Goal: Information Seeking & Learning: Learn about a topic

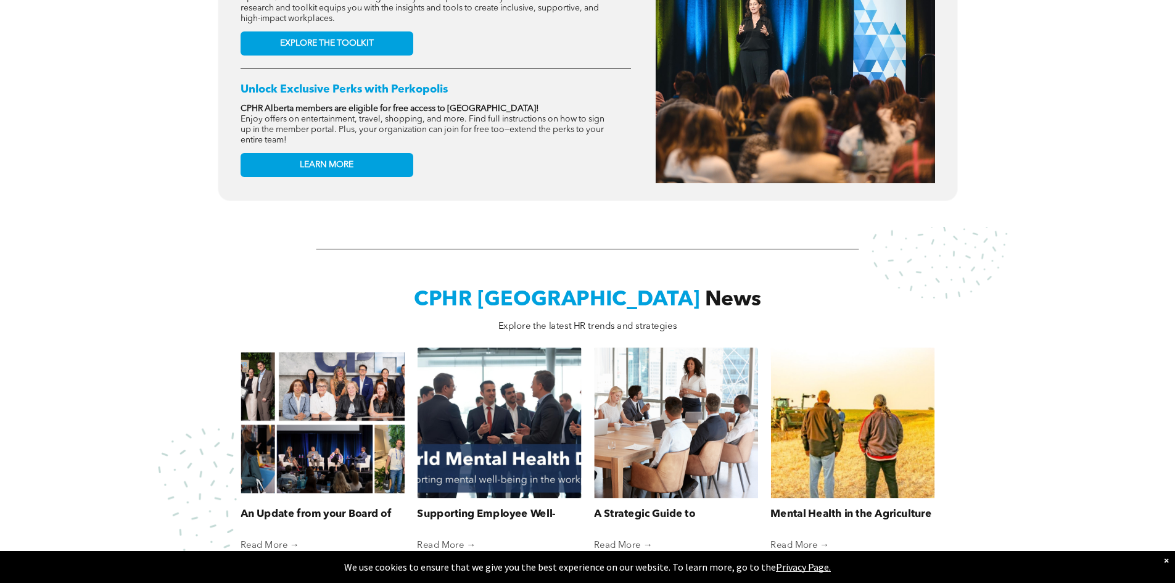
scroll to position [617, 0]
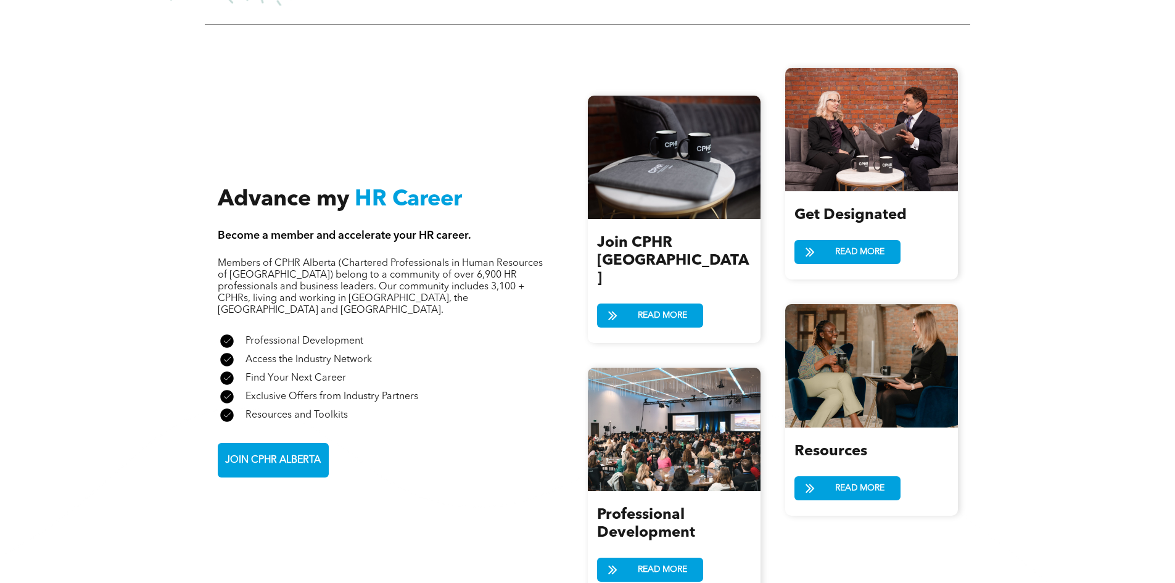
scroll to position [1357, 0]
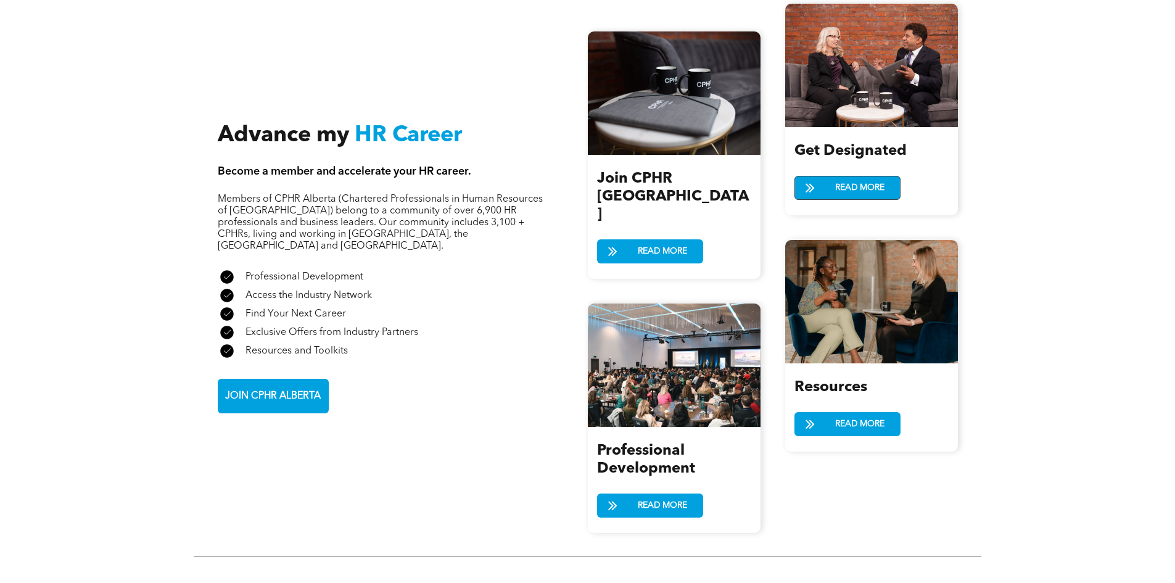
click at [857, 189] on span "READ MORE" at bounding box center [860, 187] width 58 height 23
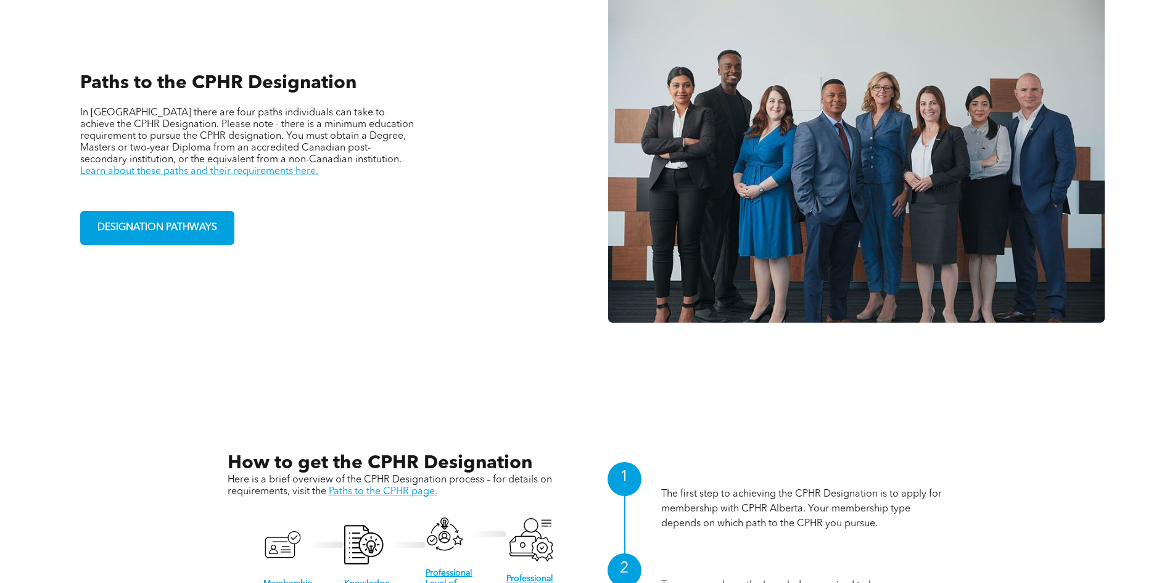
scroll to position [987, 0]
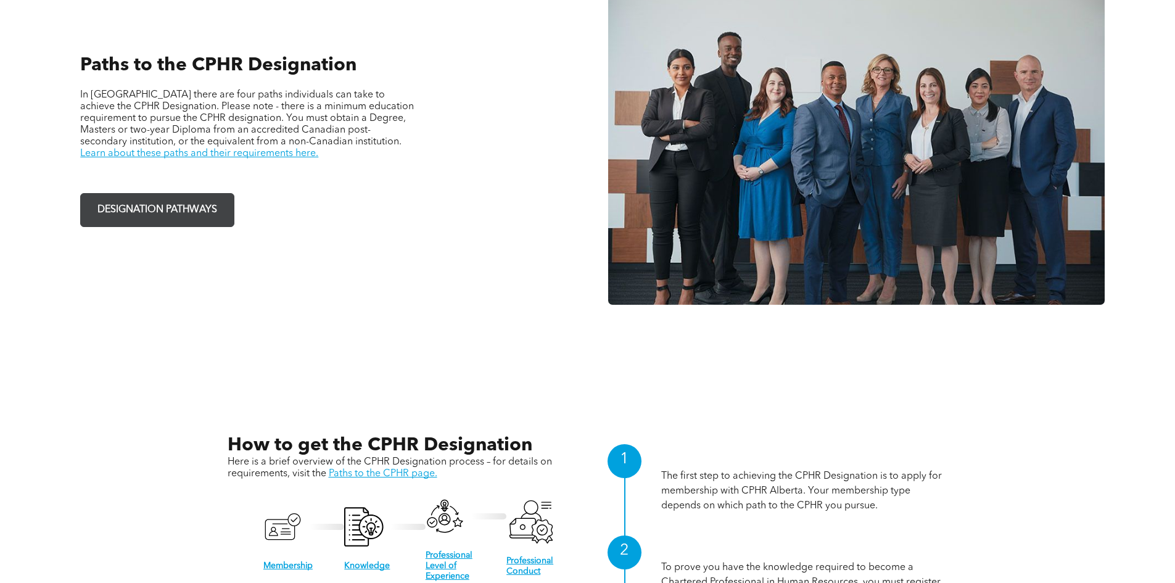
click at [204, 211] on span "DESIGNATION PATHWAYS" at bounding box center [157, 210] width 128 height 24
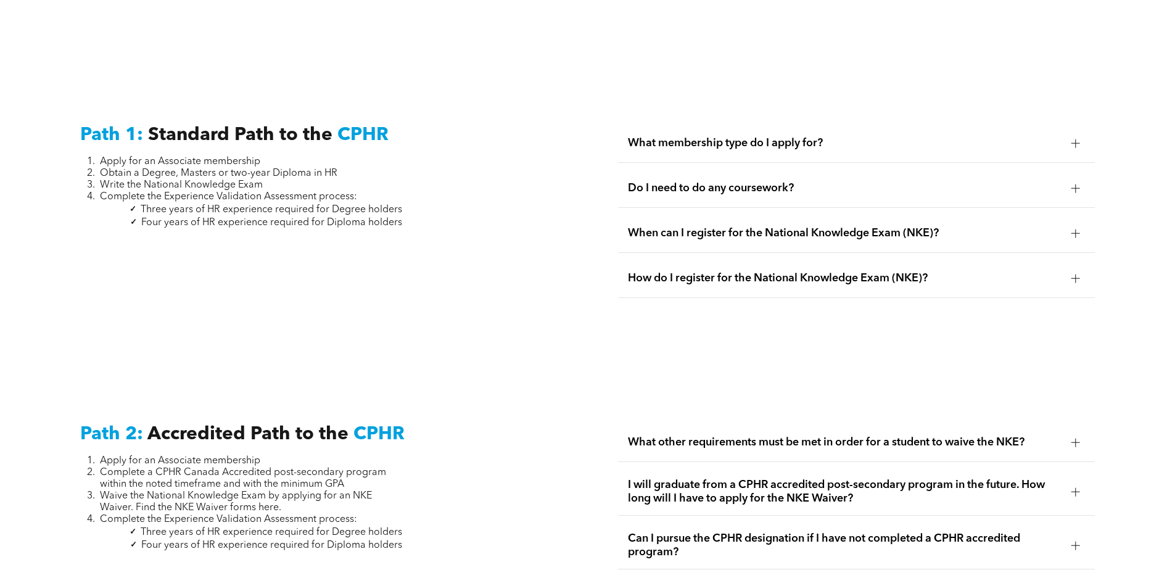
scroll to position [1666, 0]
click at [919, 139] on div "What membership type do I apply for?" at bounding box center [856, 142] width 477 height 39
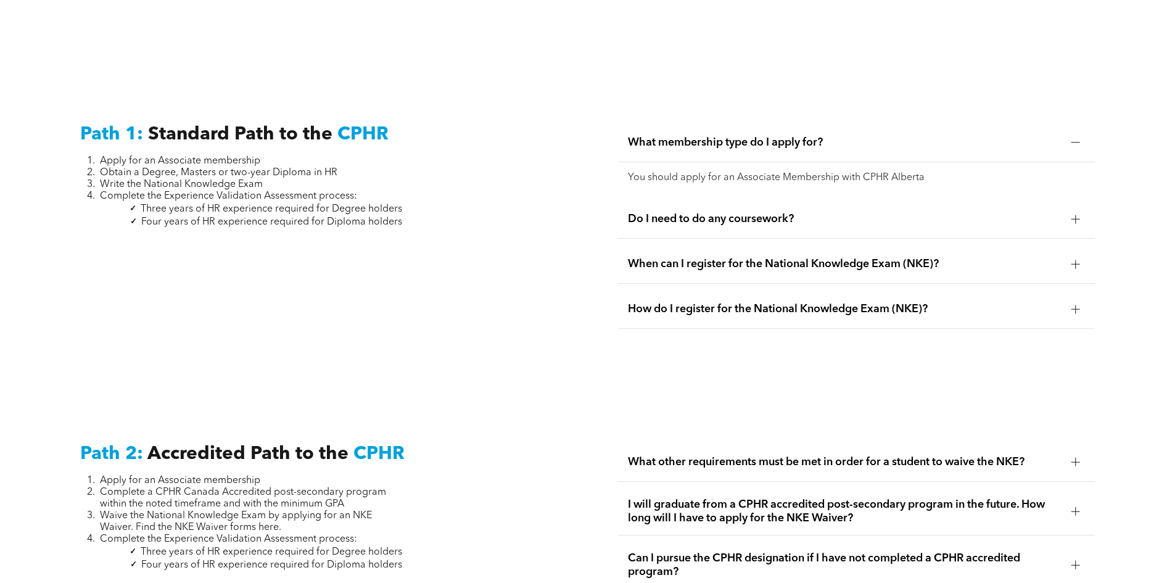
click at [910, 212] on span "Do I need to do any coursework?" at bounding box center [845, 219] width 434 height 14
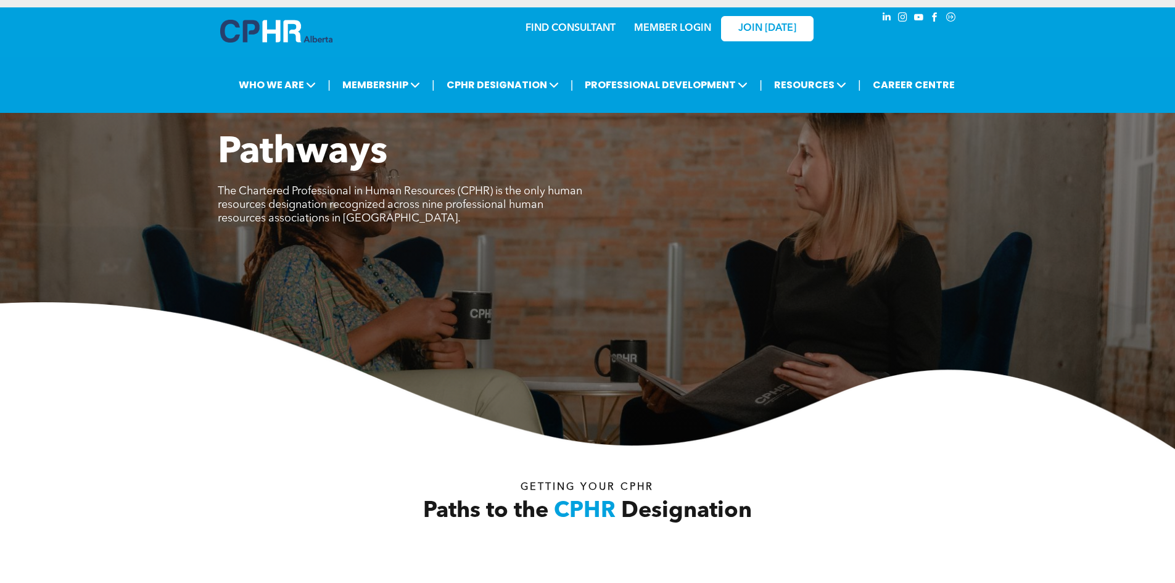
scroll to position [0, 0]
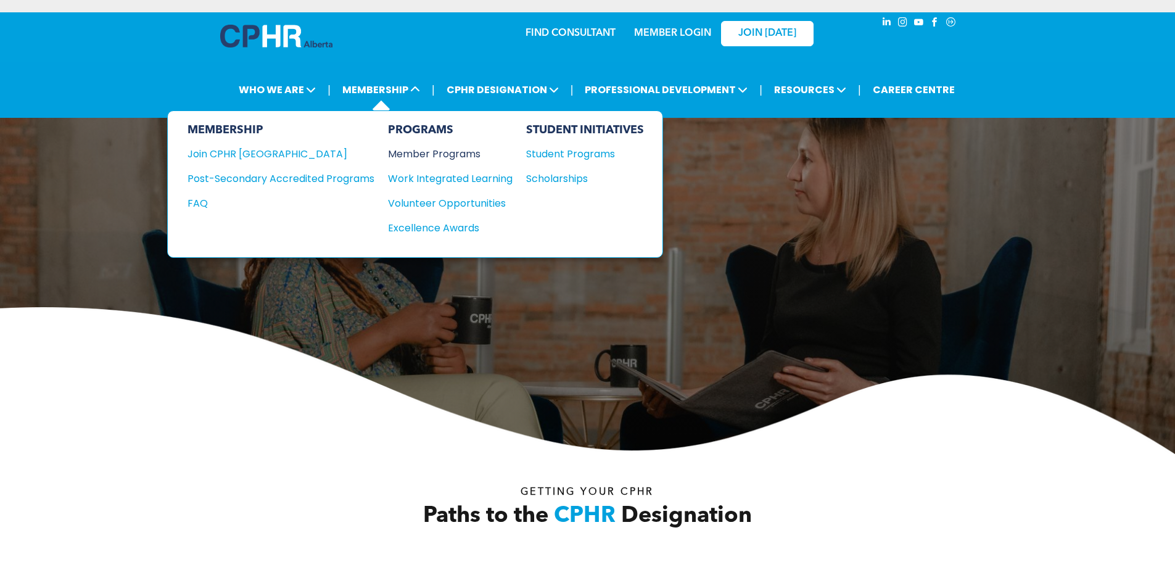
click at [433, 155] on div "Member Programs" at bounding box center [444, 153] width 112 height 15
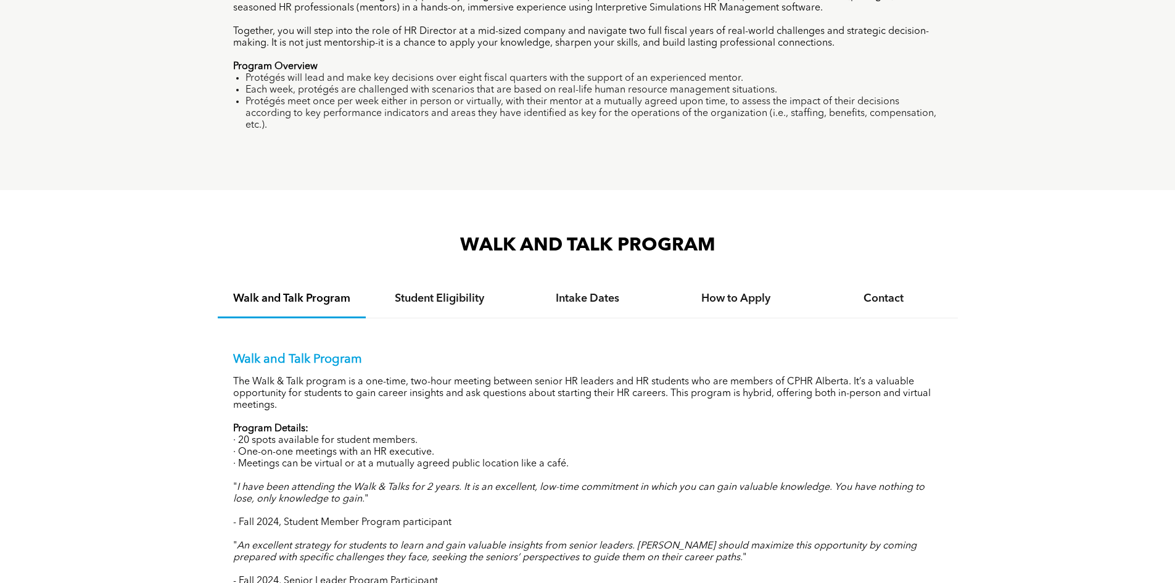
scroll to position [1049, 0]
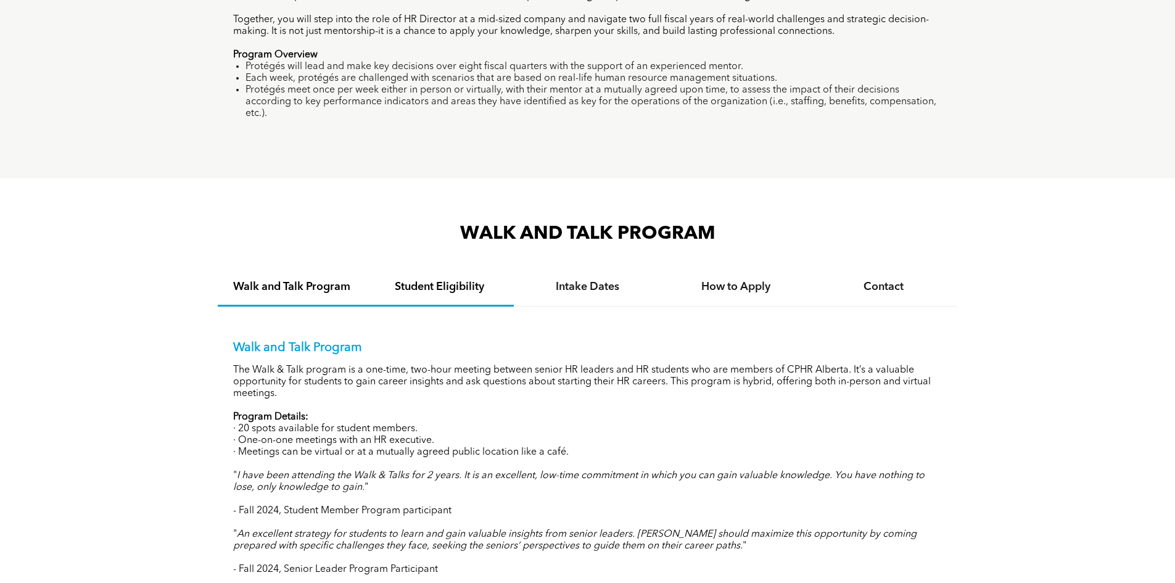
click at [444, 269] on div "Student Eligibility" at bounding box center [440, 288] width 148 height 38
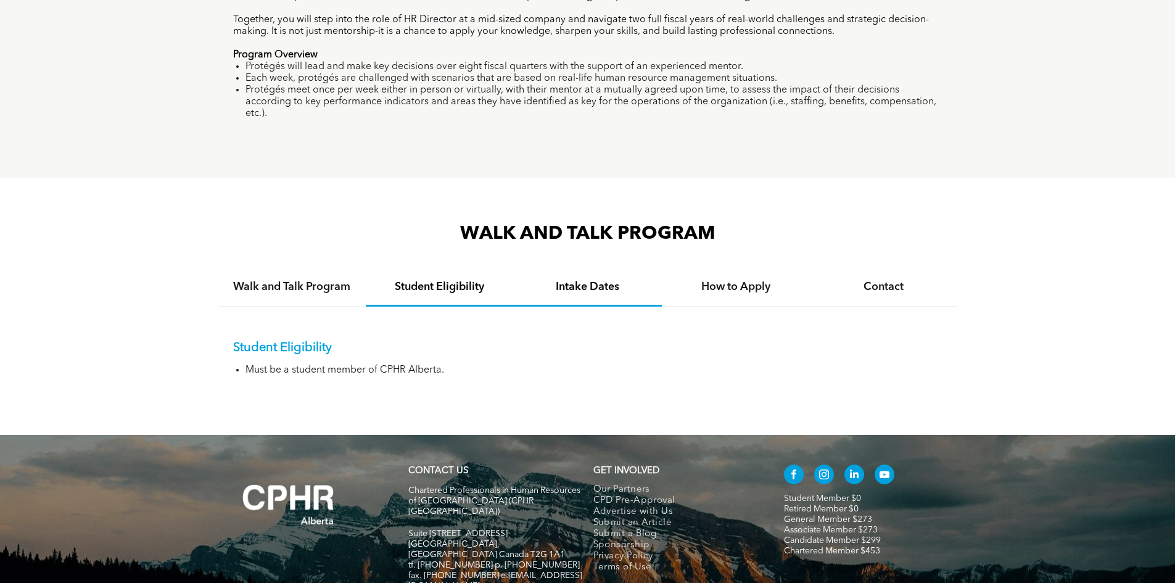
click at [556, 280] on h4 "Intake Dates" at bounding box center [588, 287] width 126 height 14
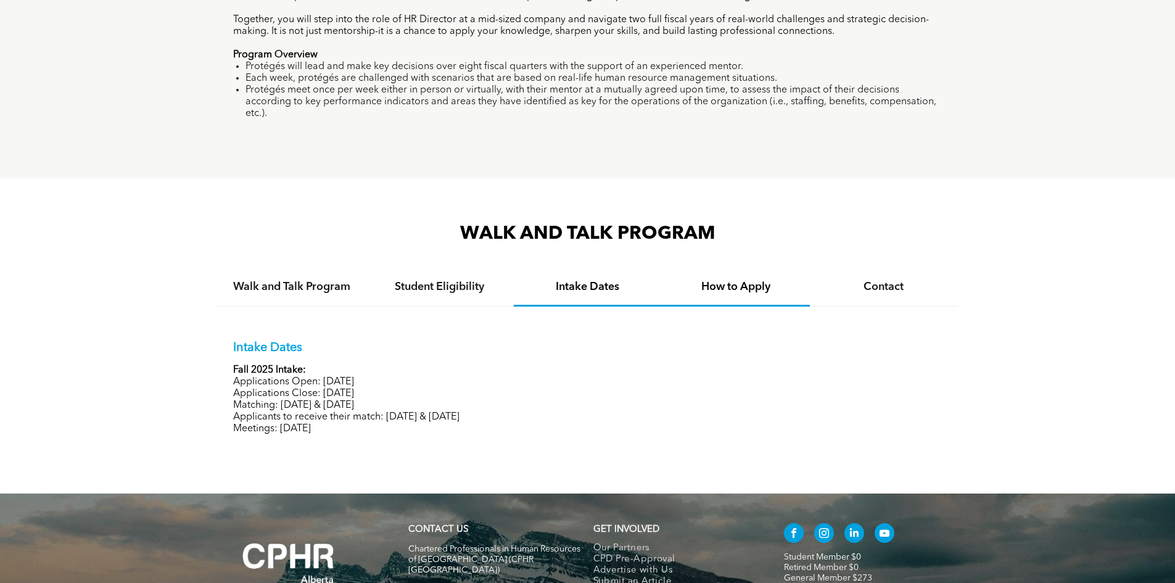
click at [710, 280] on h4 "How to Apply" at bounding box center [736, 287] width 126 height 14
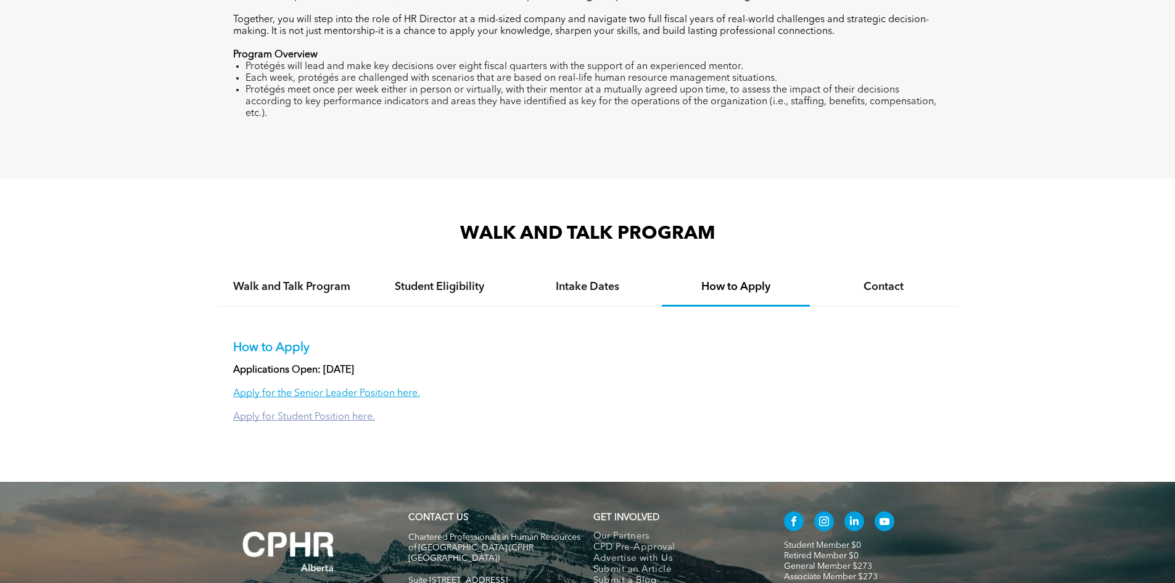
click at [346, 412] on link "Apply for Student Position here." at bounding box center [304, 417] width 142 height 10
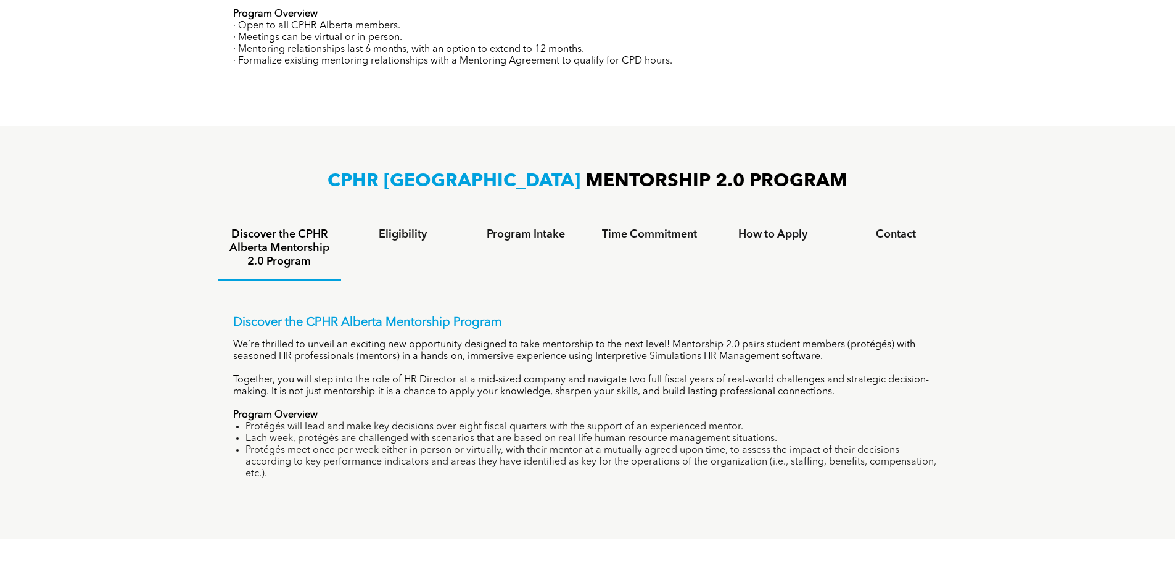
scroll to position [679, 0]
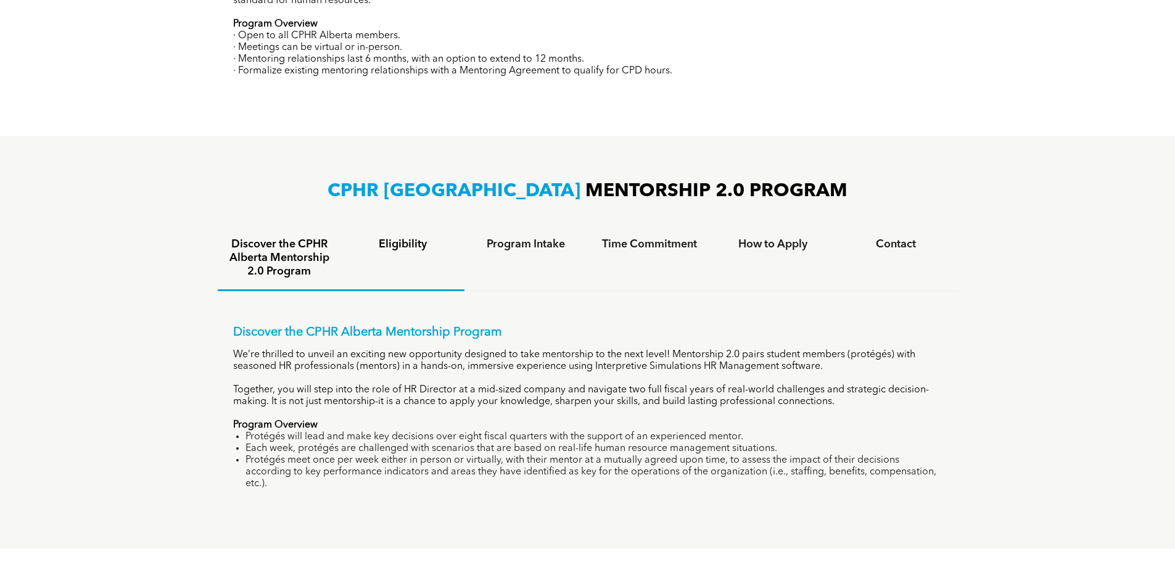
click at [401, 254] on div "Eligibility" at bounding box center [402, 258] width 123 height 65
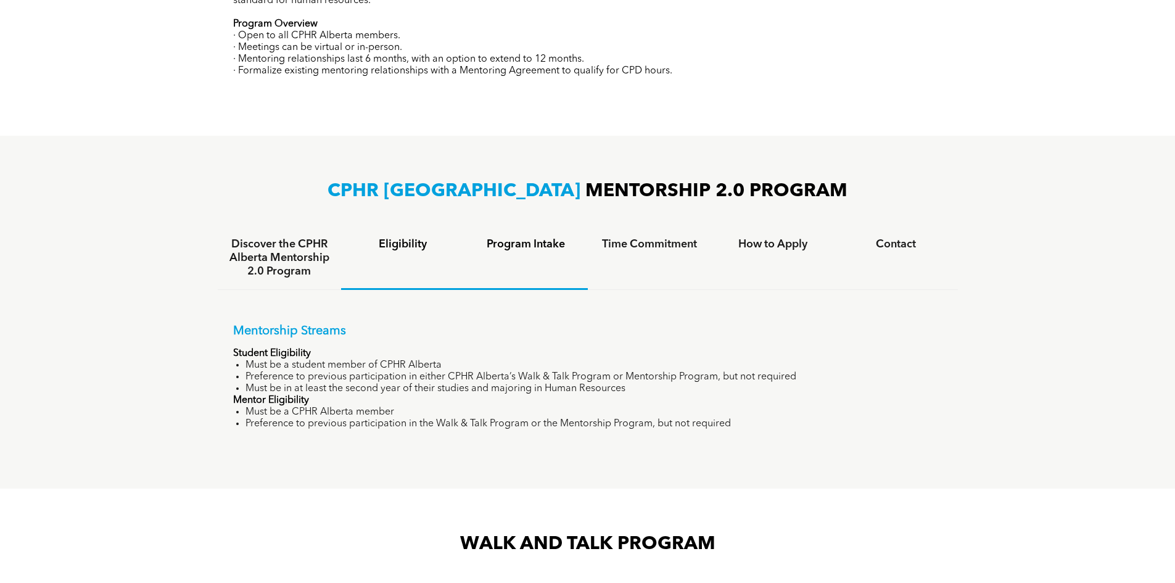
click at [528, 242] on h4 "Program Intake" at bounding box center [526, 245] width 101 height 14
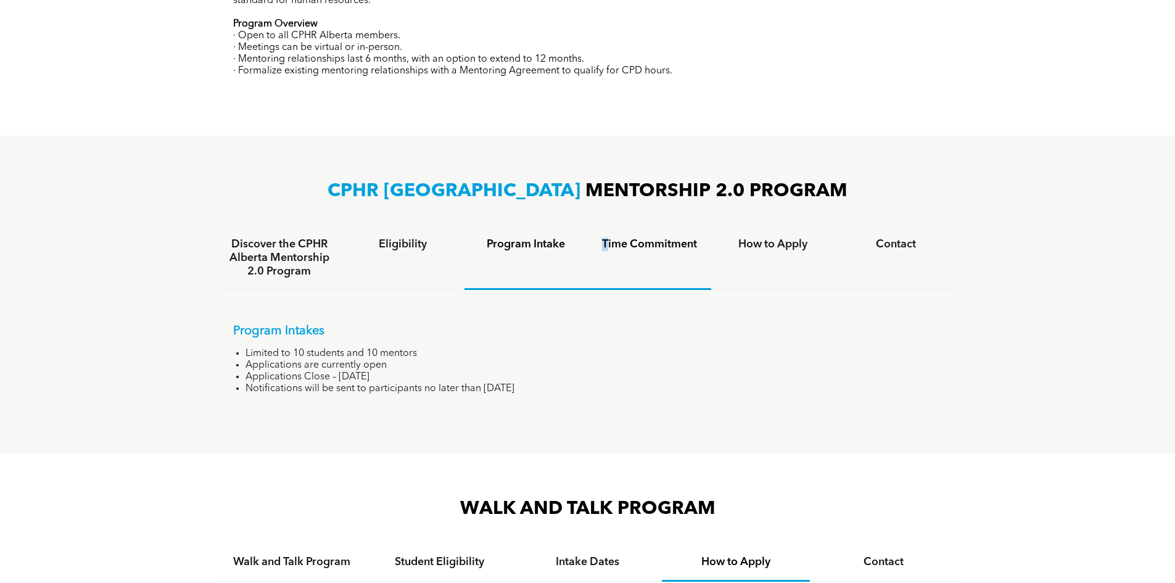
click at [605, 242] on h4 "Time Commitment" at bounding box center [649, 245] width 101 height 14
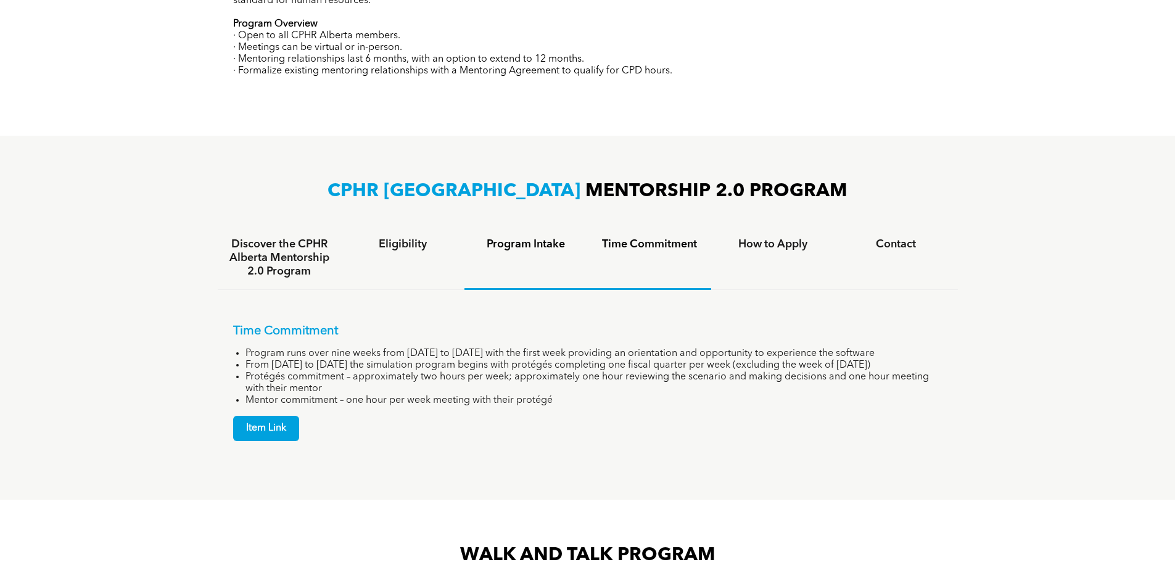
click at [534, 250] on div "Program Intake" at bounding box center [526, 258] width 123 height 64
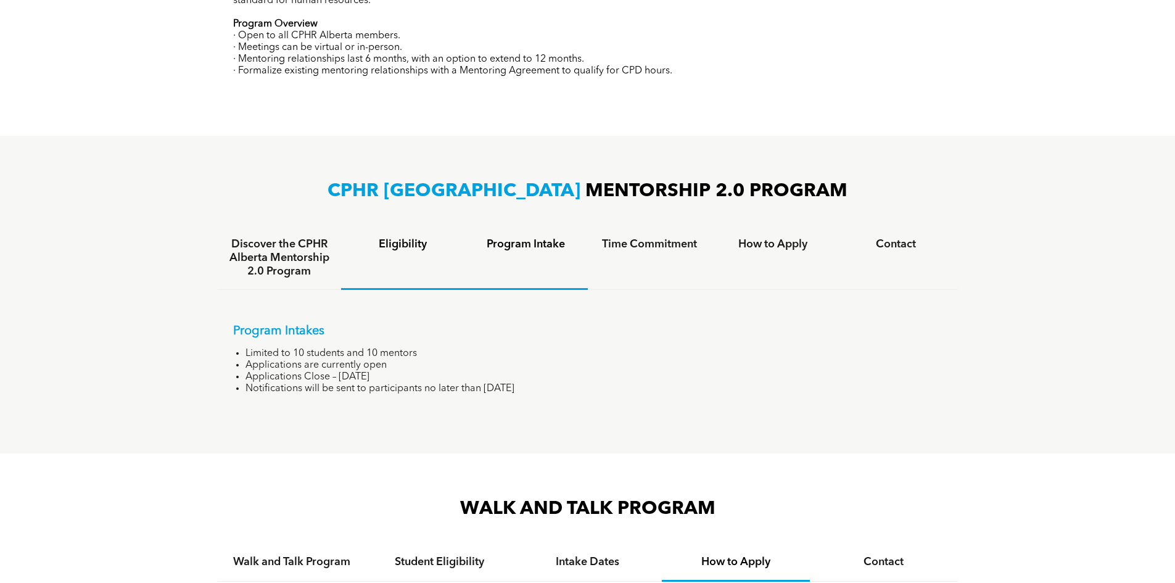
click at [436, 257] on div "Eligibility" at bounding box center [402, 258] width 123 height 64
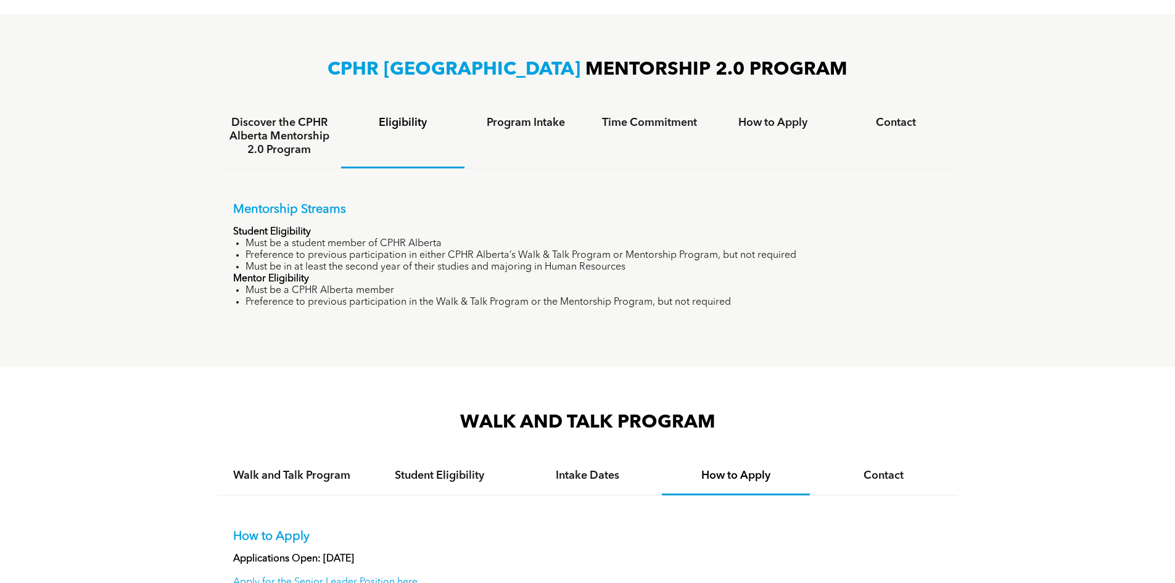
scroll to position [802, 0]
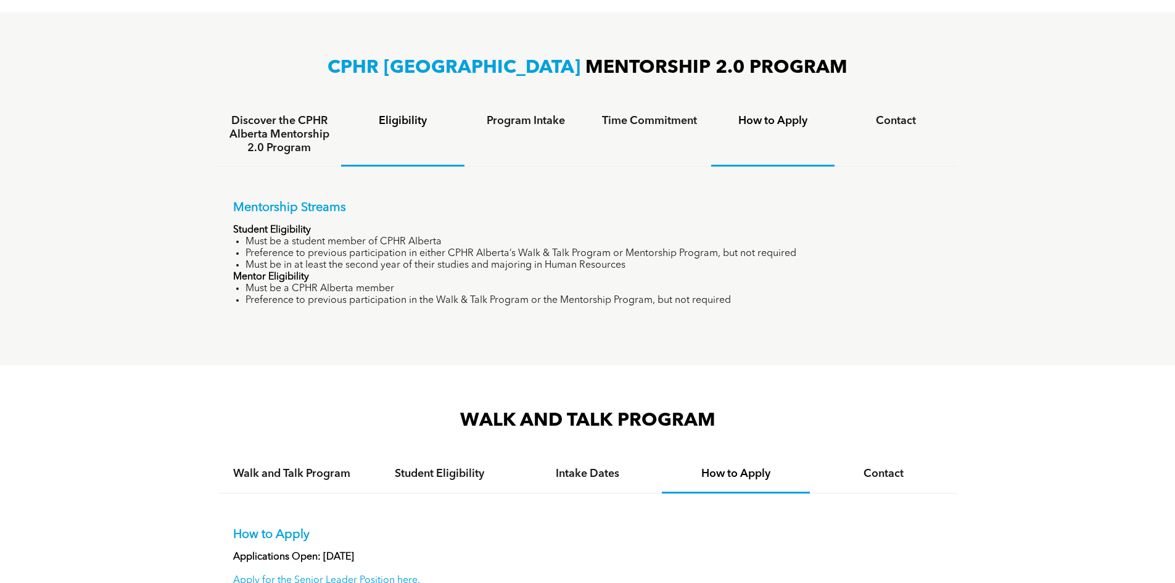
click at [755, 132] on div "How to Apply" at bounding box center [772, 135] width 123 height 64
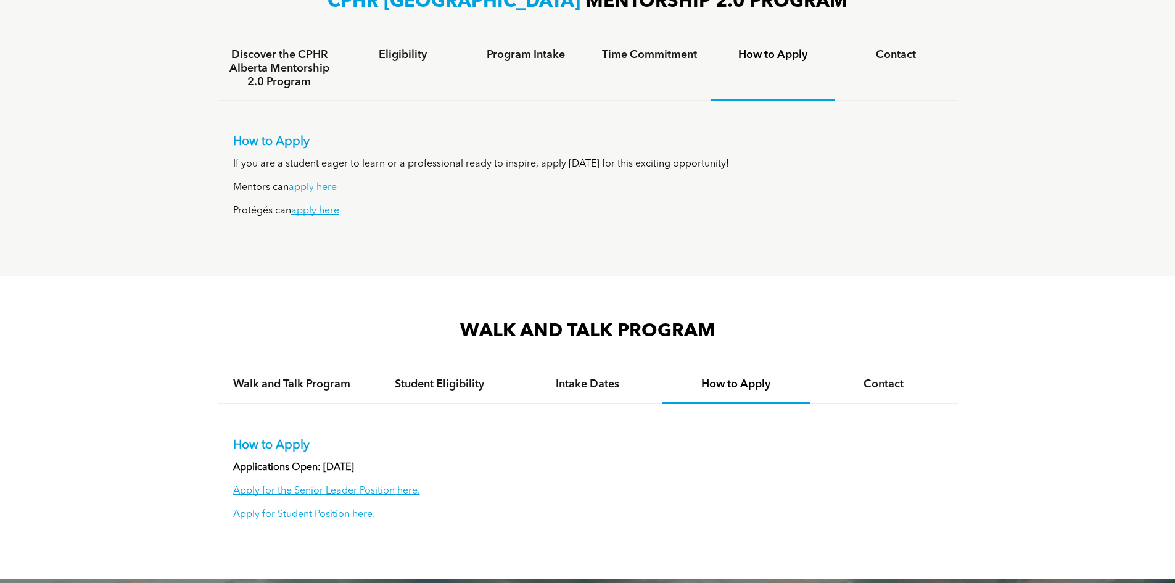
scroll to position [679, 0]
